Goal: Task Accomplishment & Management: Complete application form

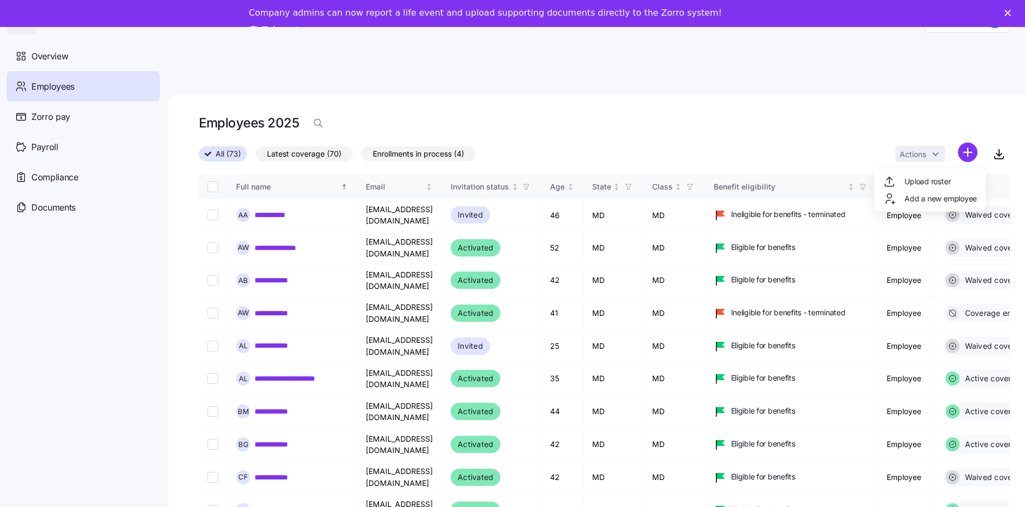
click at [979, 125] on html "**********" at bounding box center [512, 277] width 1025 height 555
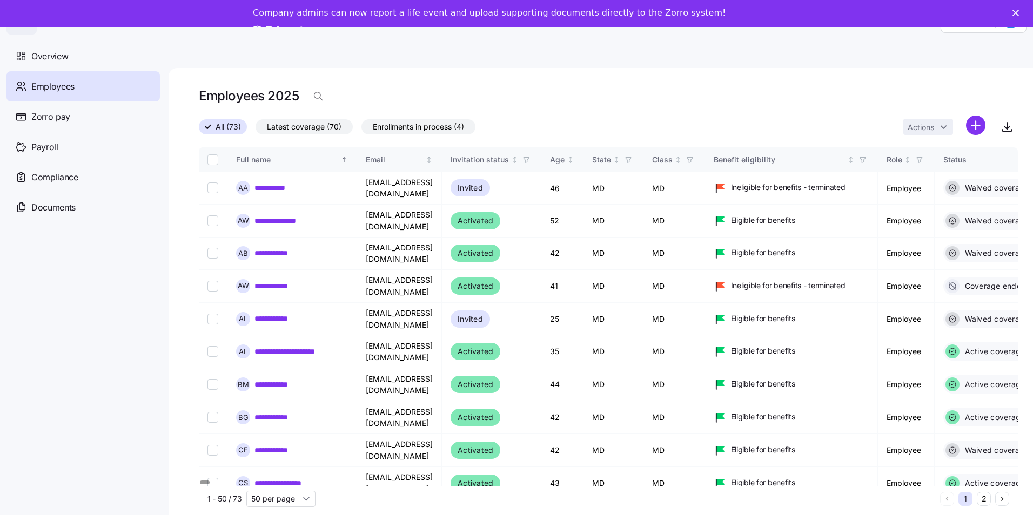
click at [945, 153] on html "**********" at bounding box center [516, 268] width 1033 height 536
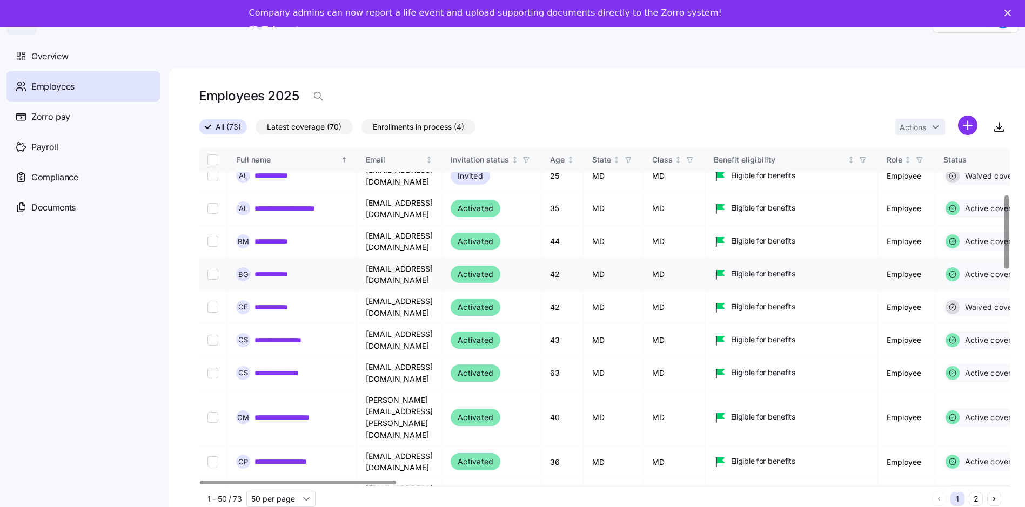
scroll to position [216, 0]
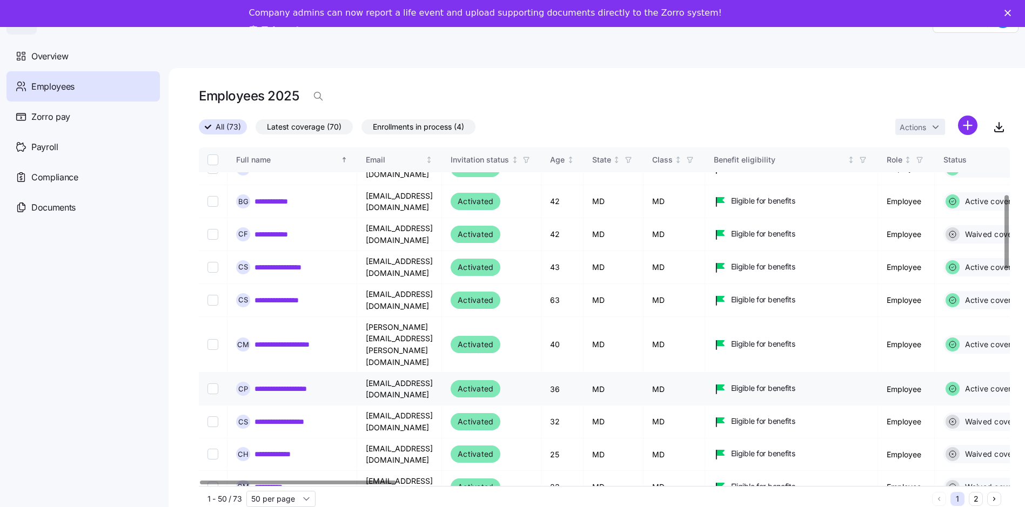
click at [211, 384] on input "Select record 13" at bounding box center [212, 389] width 11 height 11
checkbox input "true"
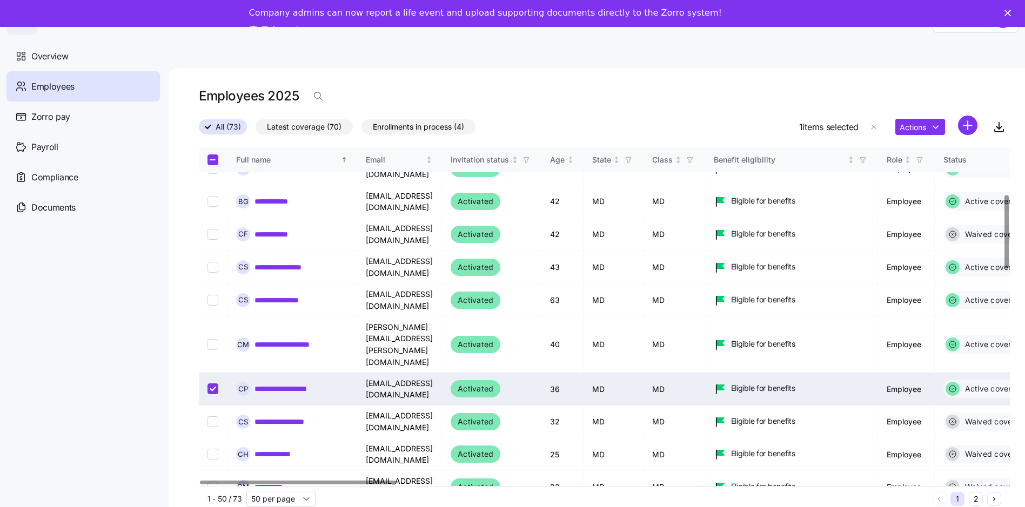
click at [298, 384] on link "**********" at bounding box center [290, 389] width 72 height 11
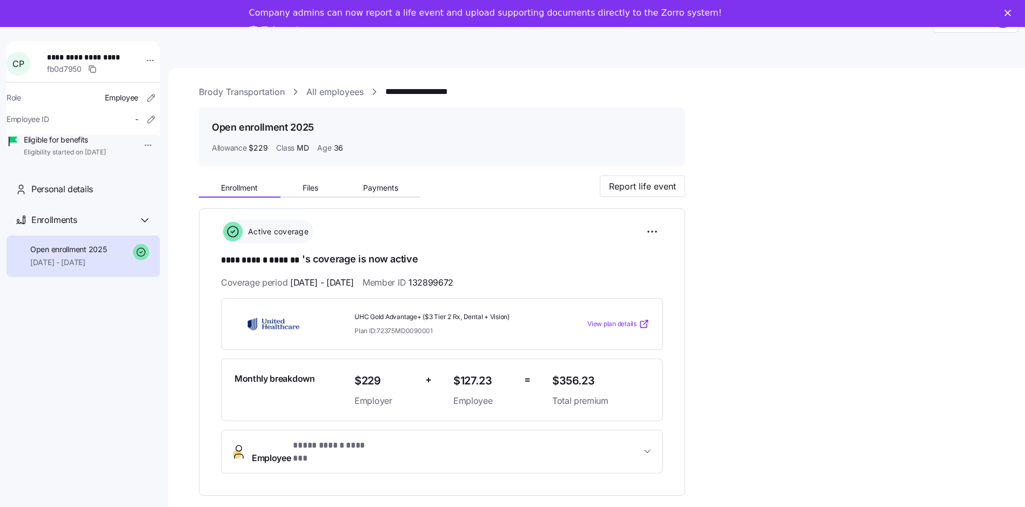
click at [1011, 11] on icon "Close" at bounding box center [1007, 13] width 6 height 6
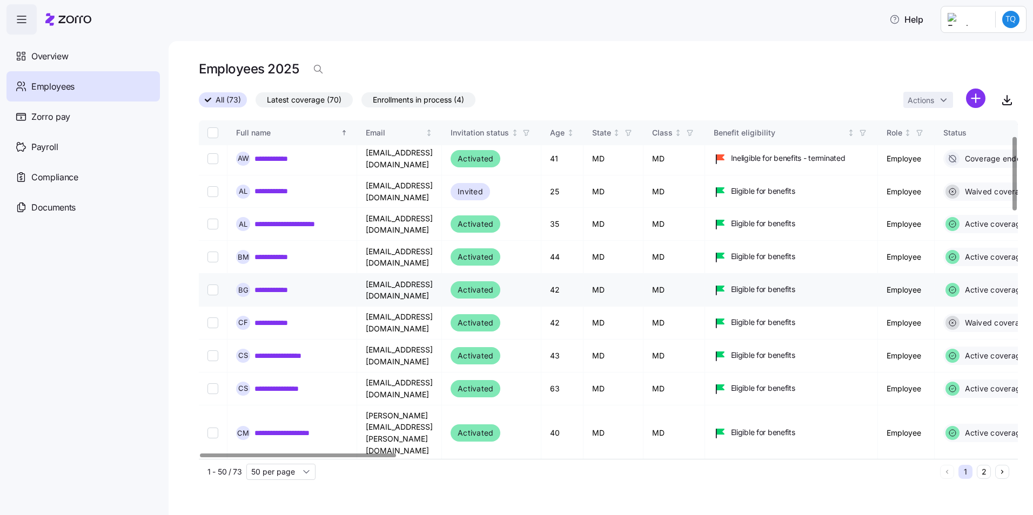
scroll to position [162, 0]
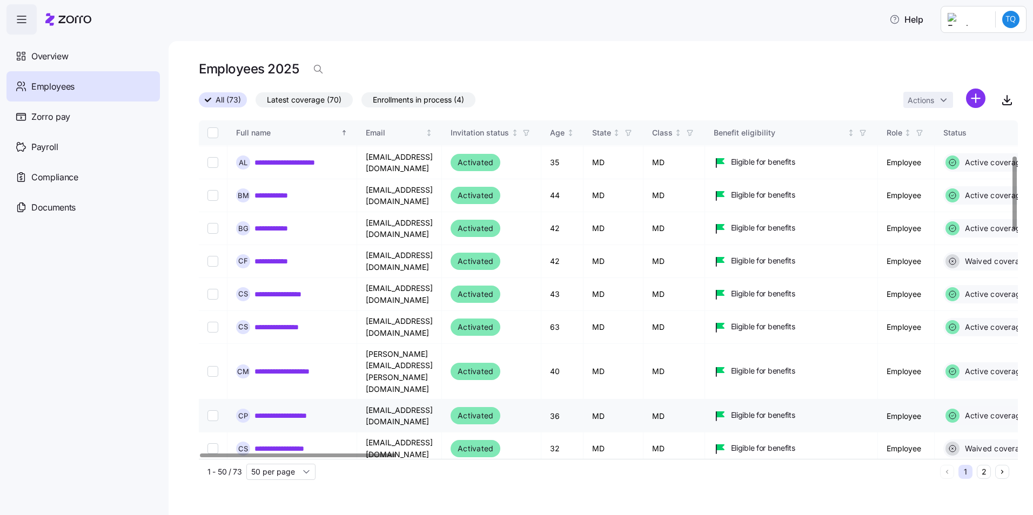
click at [210, 411] on input "Select record 13" at bounding box center [212, 416] width 11 height 11
checkbox input "true"
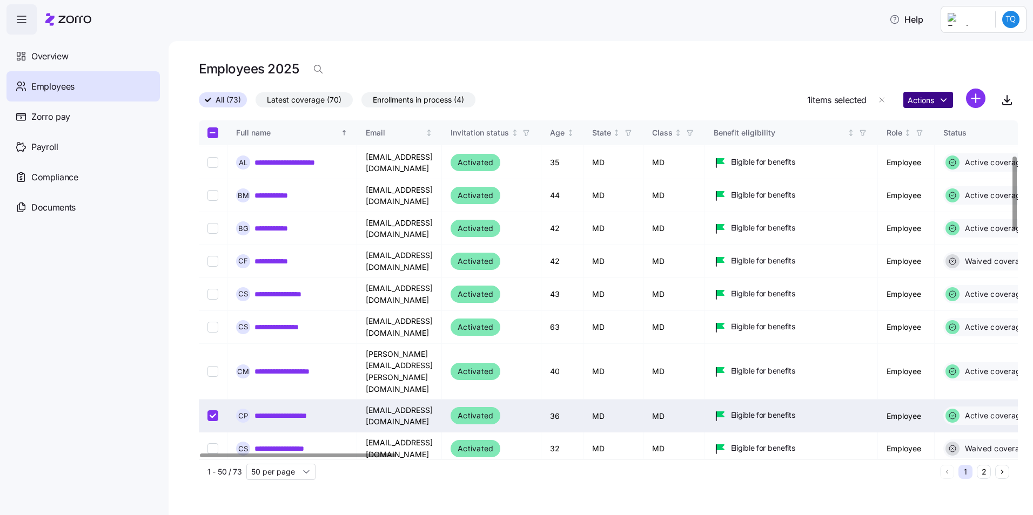
click at [943, 101] on html "**********" at bounding box center [516, 254] width 1033 height 509
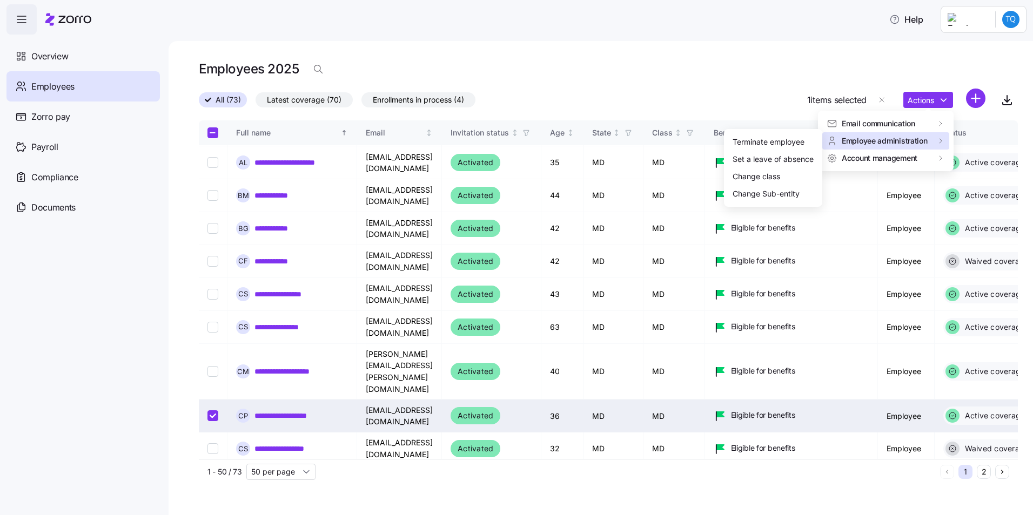
click at [906, 143] on span "Employee administration" at bounding box center [885, 141] width 86 height 11
click at [783, 142] on div "Terminate employee" at bounding box center [768, 142] width 72 height 12
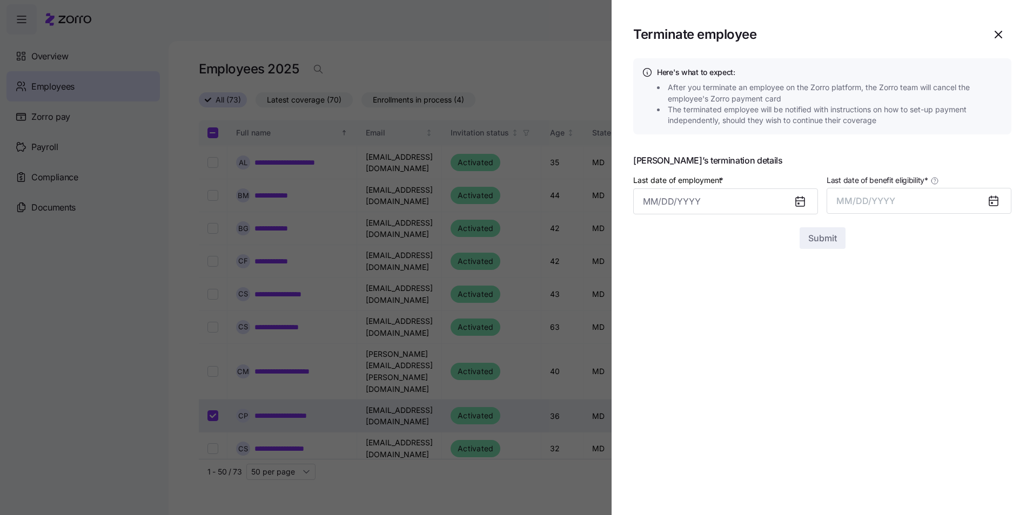
click at [800, 204] on icon at bounding box center [800, 202] width 9 height 9
click at [799, 203] on icon at bounding box center [800, 202] width 9 height 9
click at [709, 203] on input "Last date of employment *" at bounding box center [725, 202] width 185 height 26
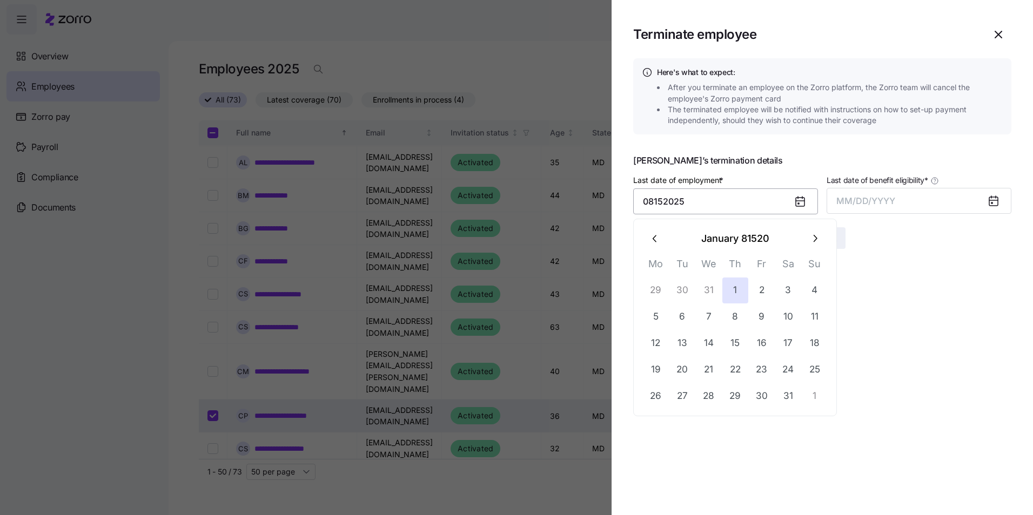
type input "[DATE], 81520"
drag, startPoint x: 723, startPoint y: 201, endPoint x: 613, endPoint y: 201, distance: 110.7
click at [613, 201] on section "Terminate employee Here's what to expect: After you terminate an employee on th…" at bounding box center [821, 257] width 421 height 515
type input "[DATE]"
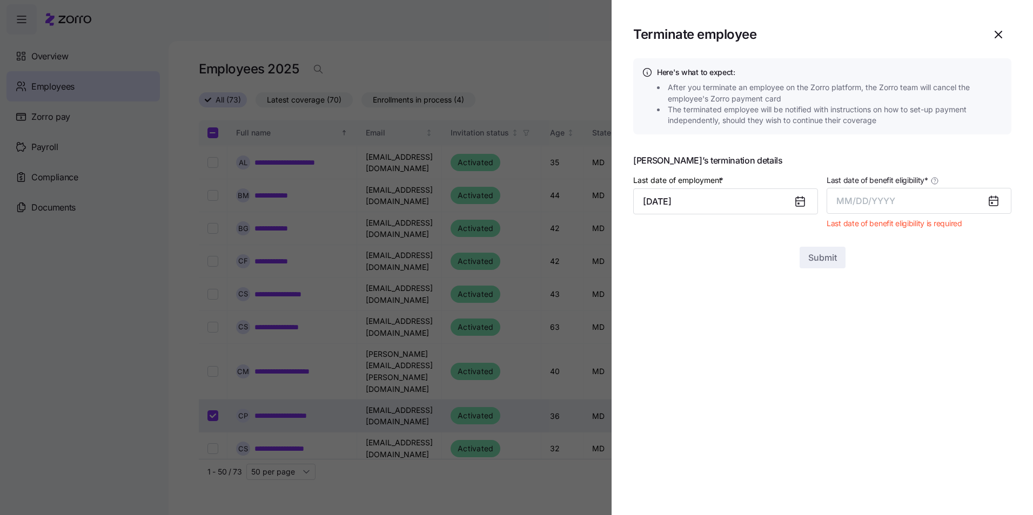
click at [992, 202] on icon at bounding box center [993, 201] width 9 height 9
click at [886, 204] on span "MM/DD/YYYY" at bounding box center [865, 201] width 59 height 11
click at [927, 325] on button "Aug" at bounding box center [929, 322] width 62 height 26
click at [824, 241] on span "Submit" at bounding box center [822, 238] width 29 height 13
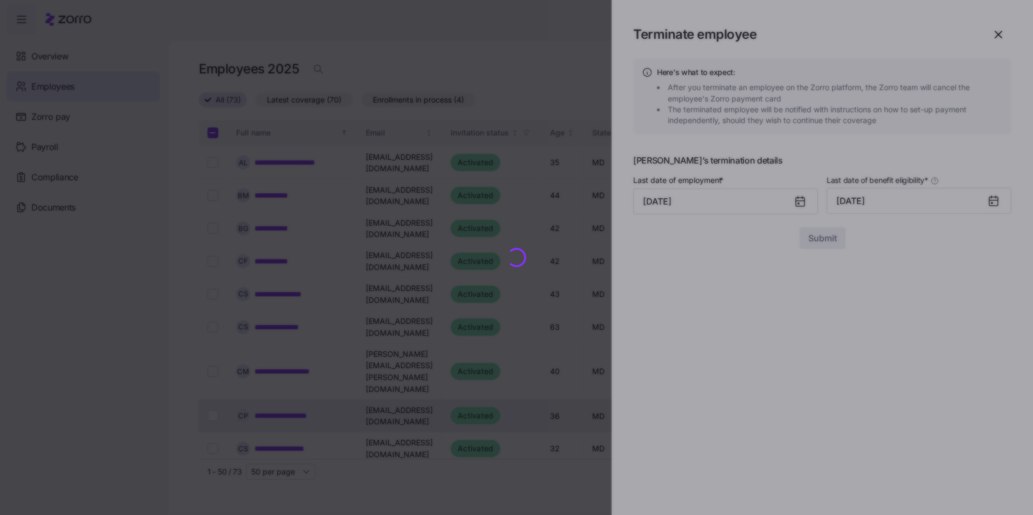
checkbox input "false"
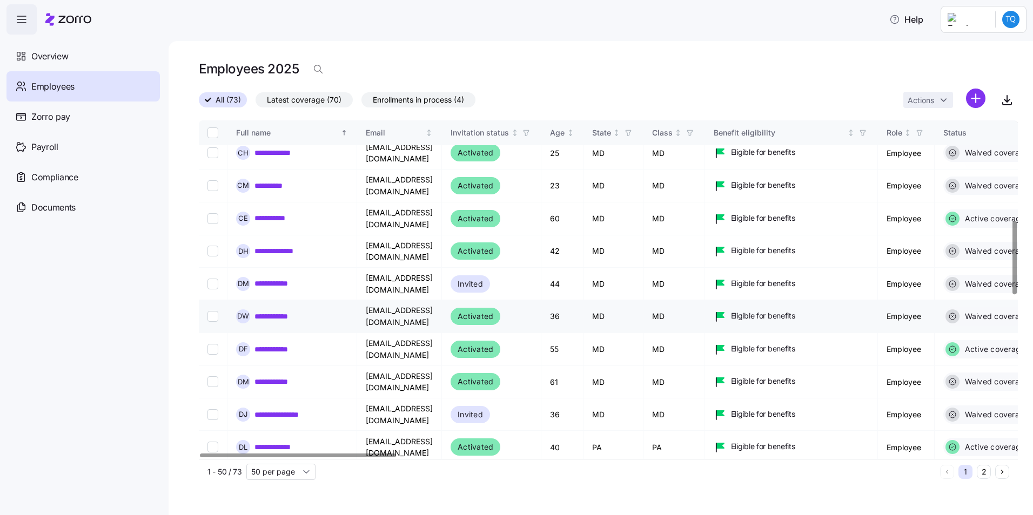
scroll to position [540, 0]
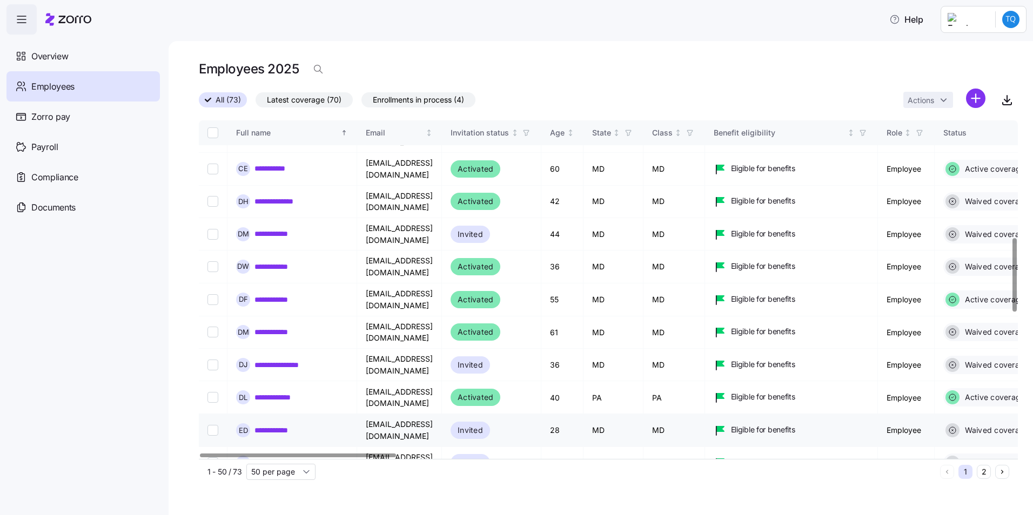
click at [214, 425] on input "Select record 25" at bounding box center [212, 430] width 11 height 11
checkbox input "true"
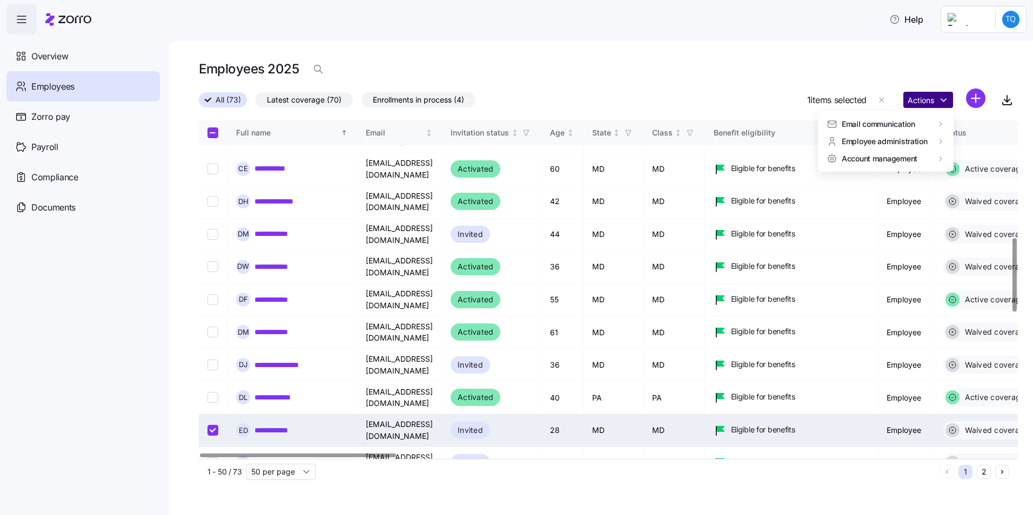
click at [945, 104] on html "**********" at bounding box center [516, 254] width 1033 height 509
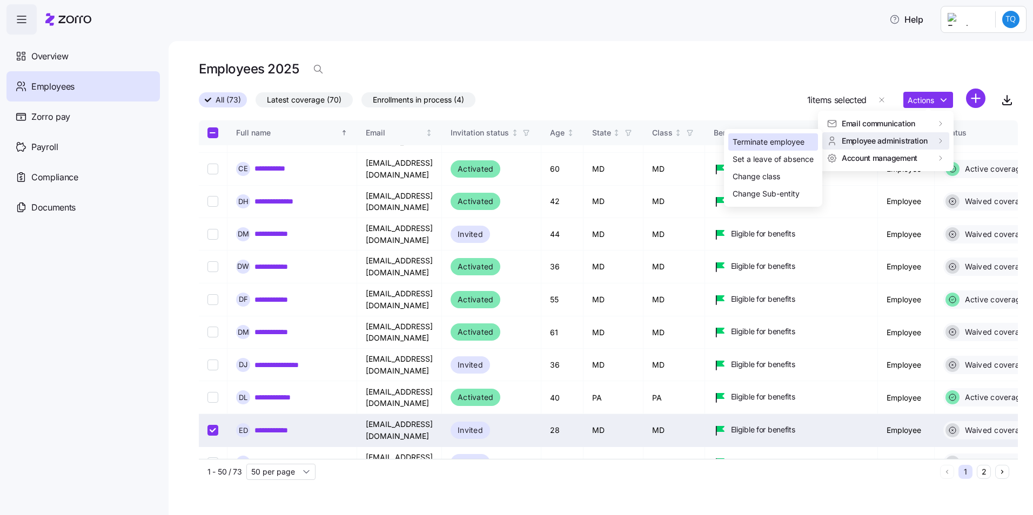
click at [789, 144] on div "Terminate employee" at bounding box center [768, 142] width 72 height 12
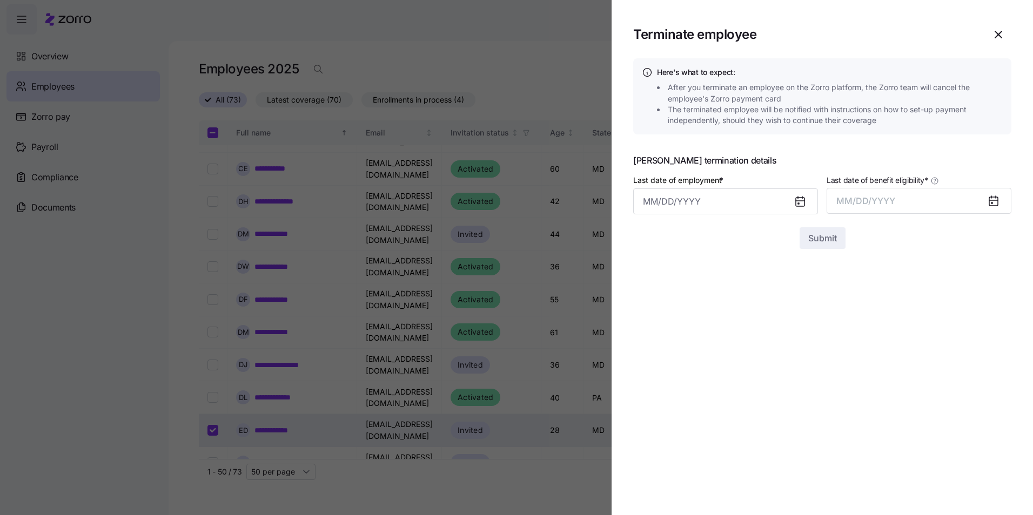
click at [799, 200] on icon at bounding box center [800, 202] width 9 height 9
click at [740, 200] on input "Last date of employment *" at bounding box center [725, 202] width 185 height 26
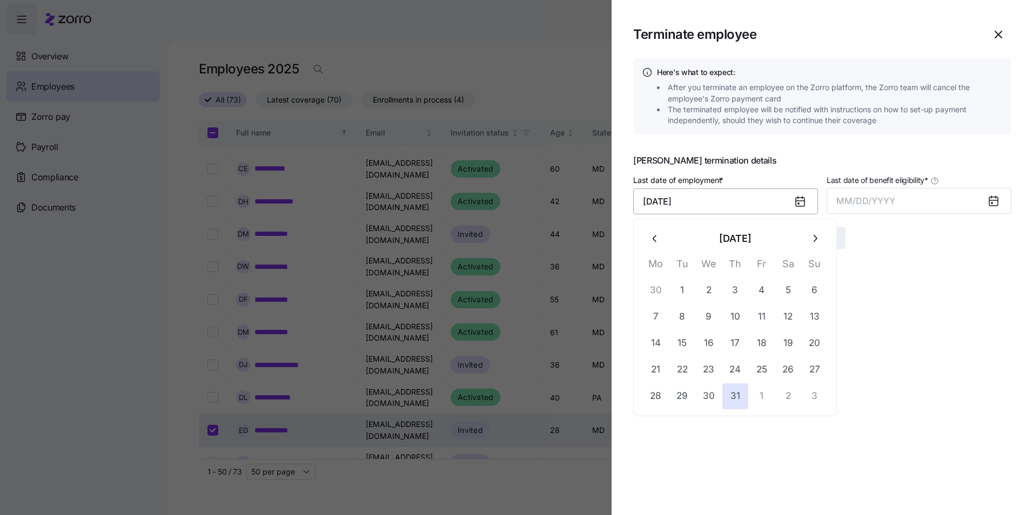
type input "[DATE]"
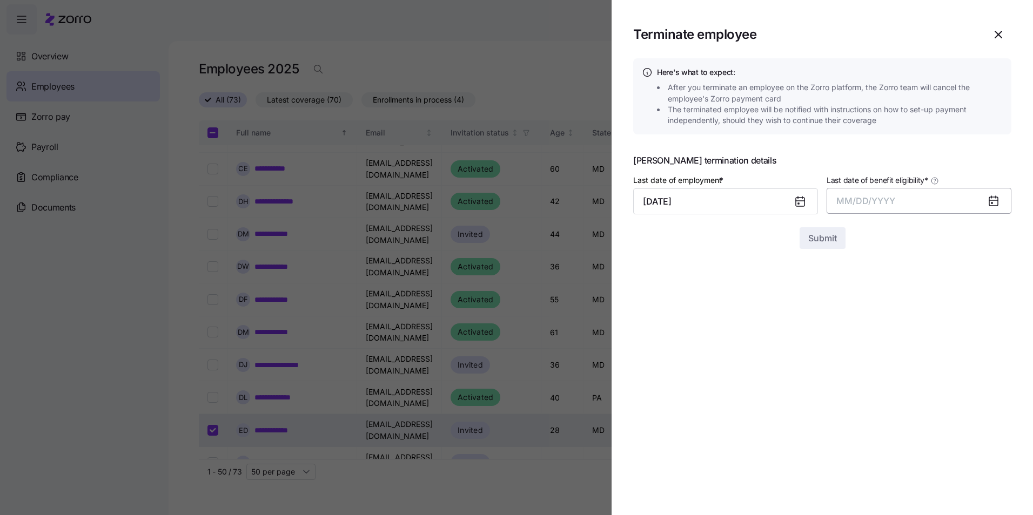
drag, startPoint x: 840, startPoint y: 206, endPoint x: 854, endPoint y: 204, distance: 14.3
click at [842, 206] on button "MM/DD/YYYY" at bounding box center [918, 201] width 185 height 26
click at [864, 200] on span "MM/DD/YYYY" at bounding box center [865, 201] width 59 height 11
click at [887, 200] on span "MM/DD/YYYY" at bounding box center [865, 201] width 59 height 11
click at [925, 322] on button "Aug" at bounding box center [929, 322] width 62 height 26
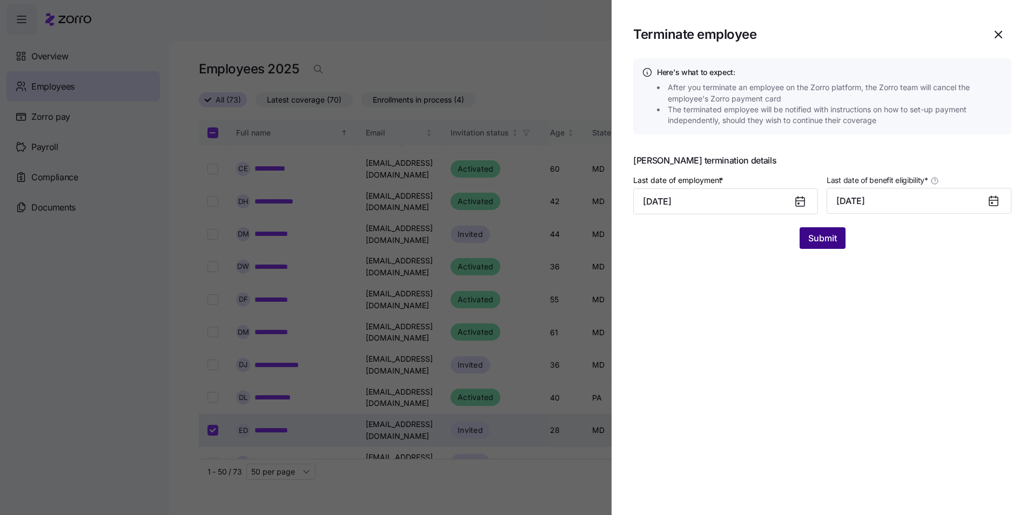
click at [825, 239] on span "Submit" at bounding box center [822, 238] width 29 height 13
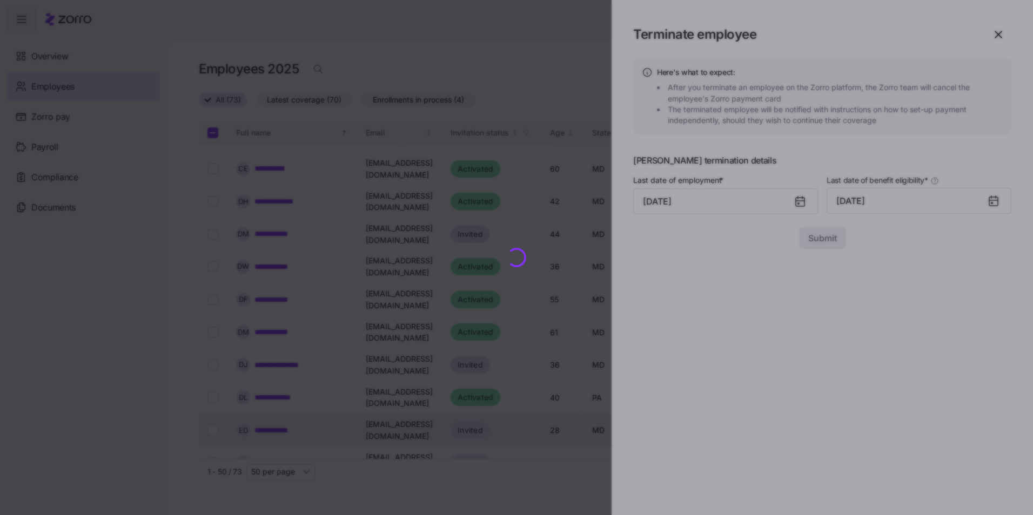
checkbox input "false"
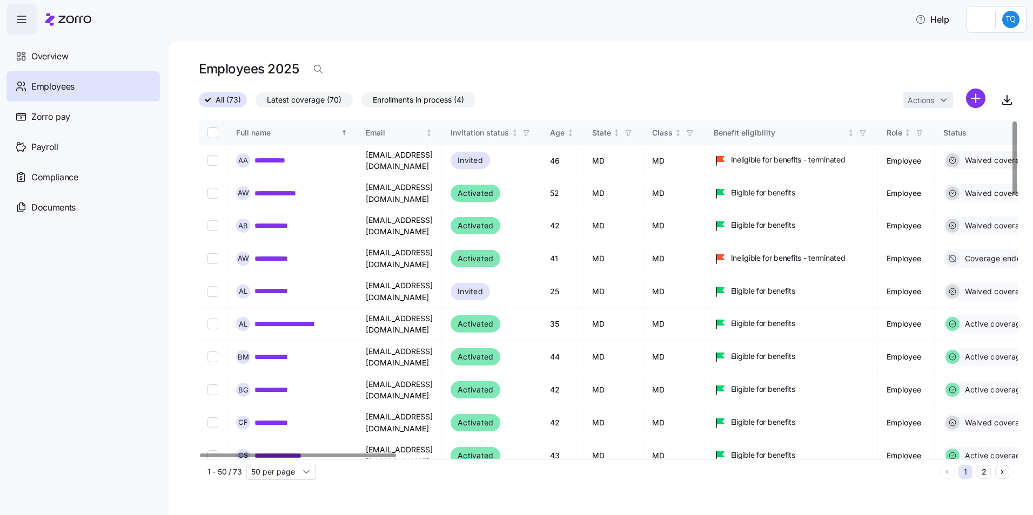
scroll to position [0, 0]
click at [1012, 19] on html "**********" at bounding box center [516, 254] width 1033 height 509
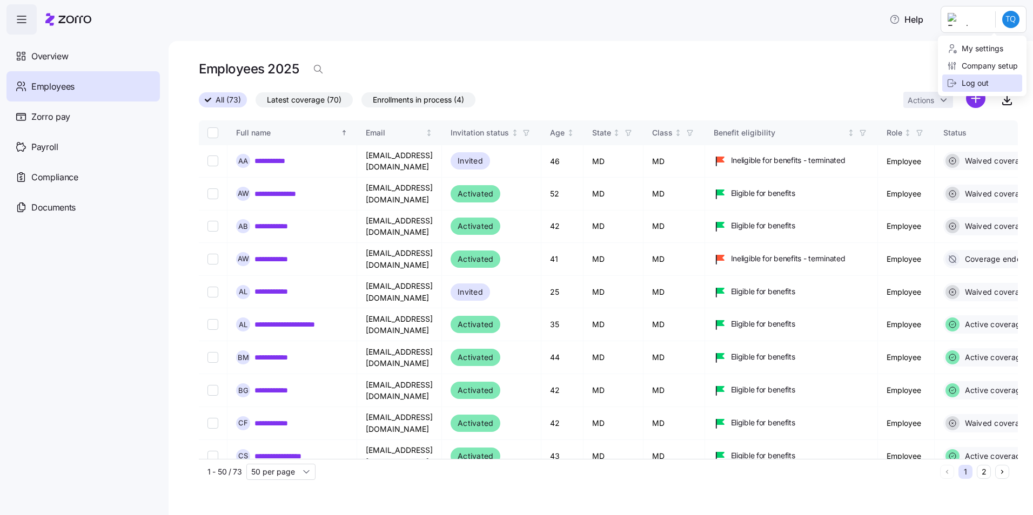
click at [970, 77] on div "Log out" at bounding box center [967, 83] width 42 height 12
